Goal: Task Accomplishment & Management: Complete application form

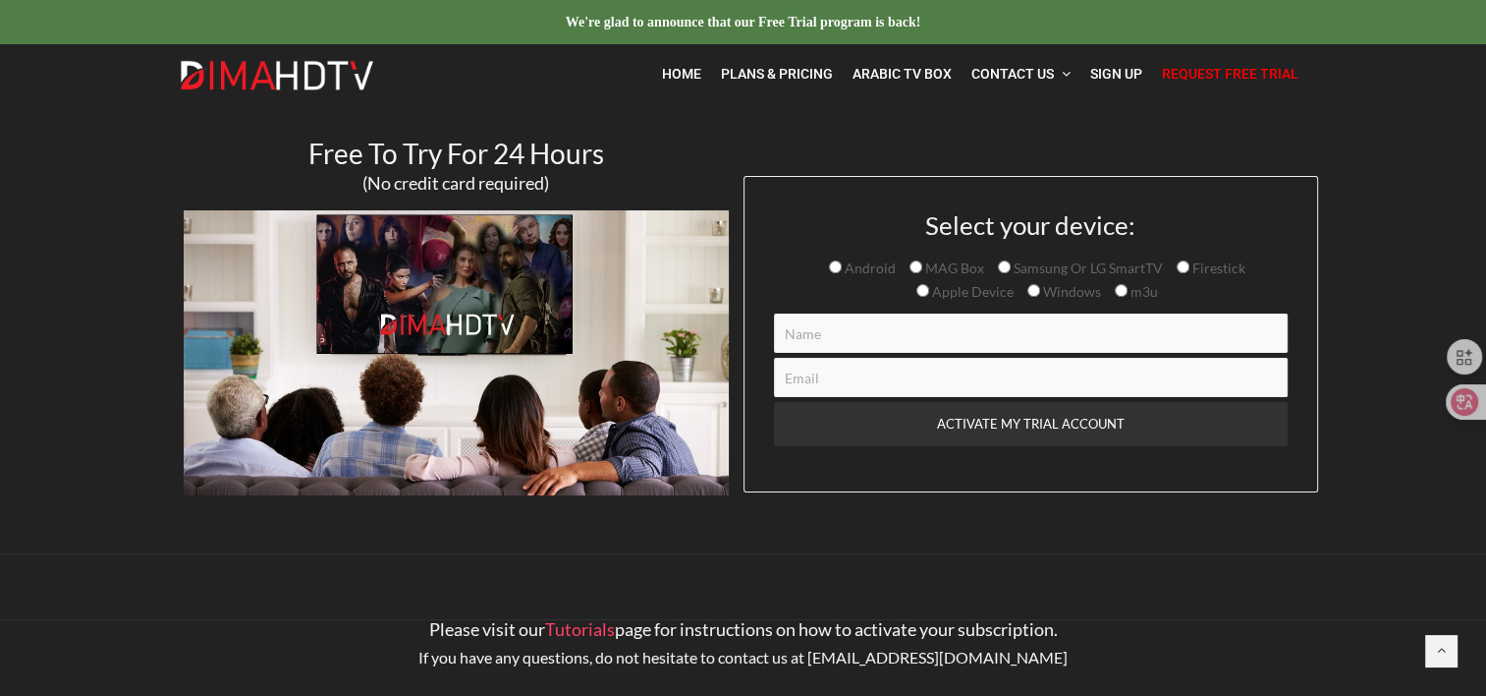
click at [840, 269] on input "Android" at bounding box center [835, 266] width 13 height 13
radio input "true"
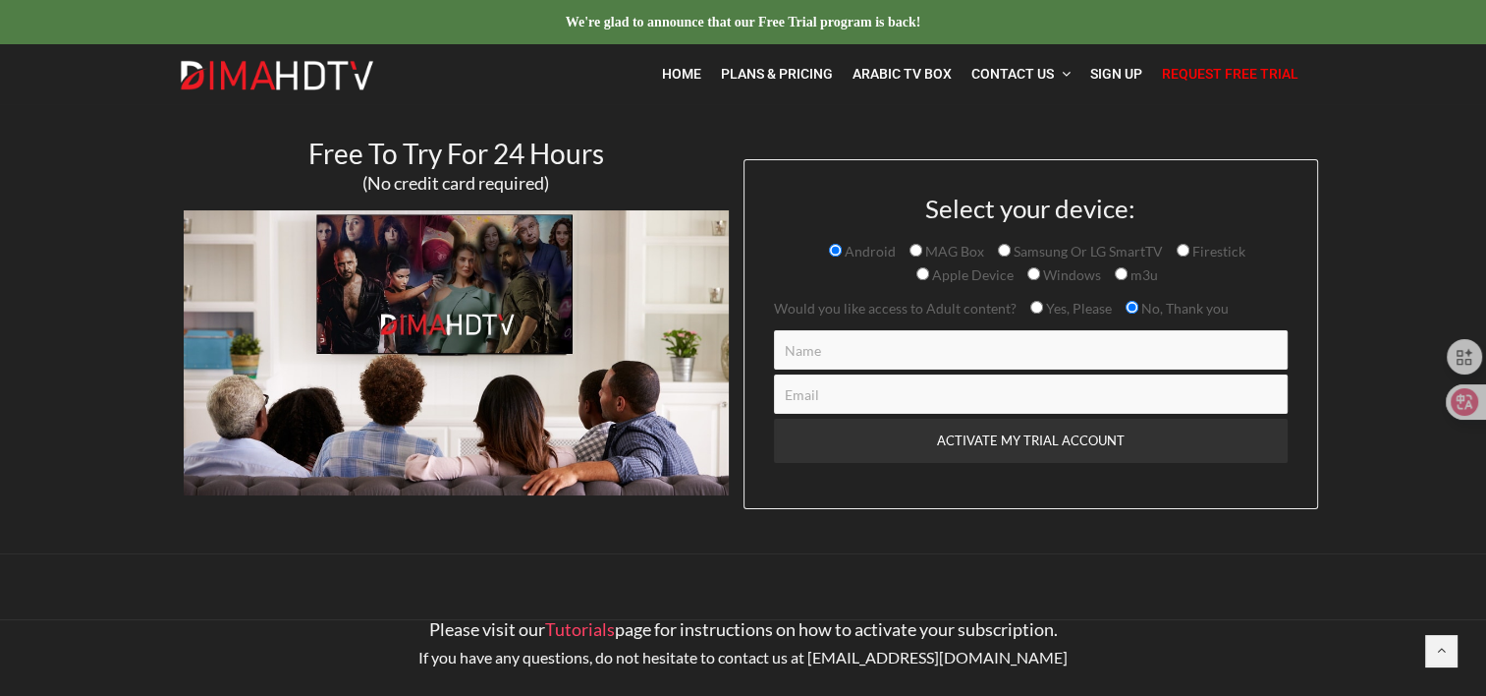
click at [989, 357] on input "Contact form" at bounding box center [1031, 349] width 514 height 39
type input "Adel"
click at [963, 393] on input "Contact form" at bounding box center [1031, 393] width 514 height 39
type input "annw7@hotmail.com"
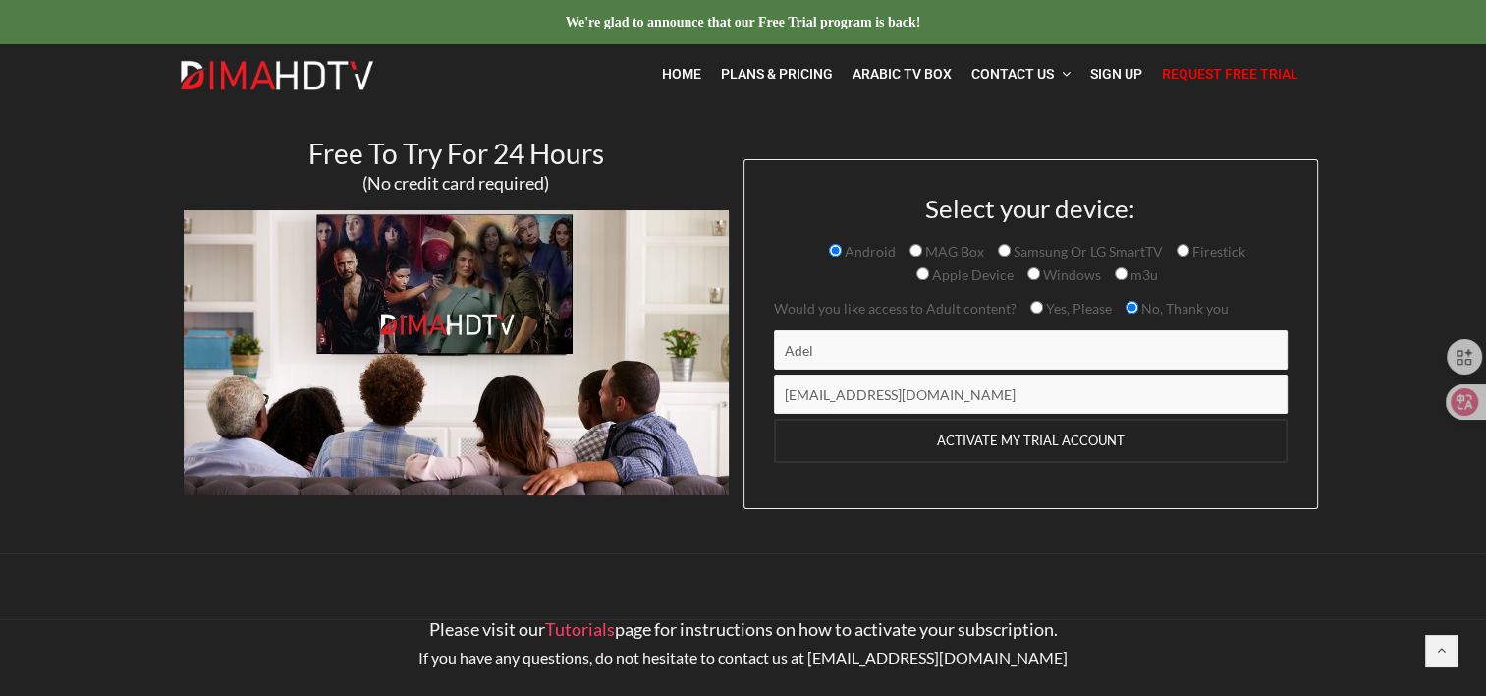
click at [966, 454] on input "ACTIVATE MY TRIAL ACCOUNT" at bounding box center [1031, 441] width 514 height 44
